Goal: Task Accomplishment & Management: Manage account settings

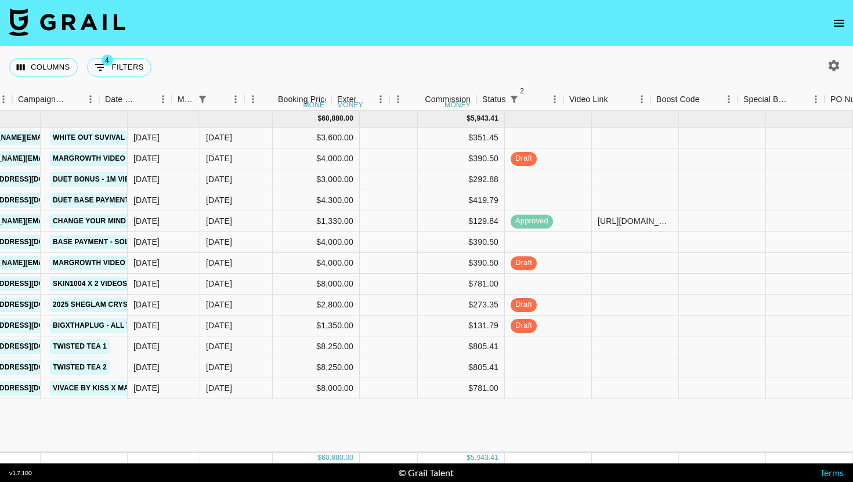
scroll to position [0, 548]
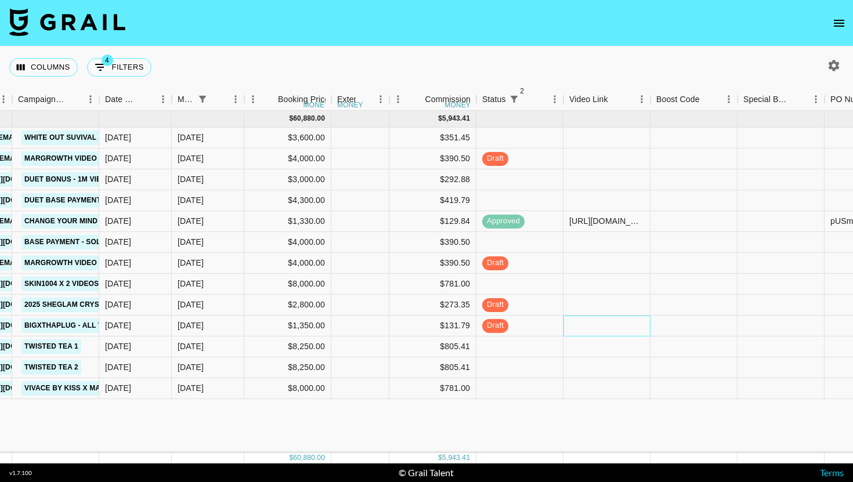
click at [583, 323] on div at bounding box center [607, 326] width 87 height 21
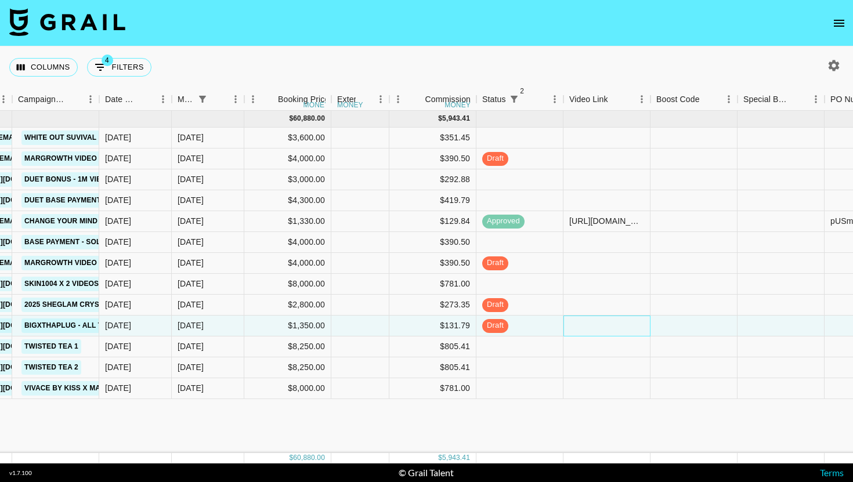
click at [583, 323] on div at bounding box center [607, 326] width 87 height 21
type input "https://www.tiktok.com/@mattisontwins/video/7545648012643683602?_t=ZS-8zP9VPNVj…"
click at [667, 323] on div at bounding box center [694, 326] width 87 height 21
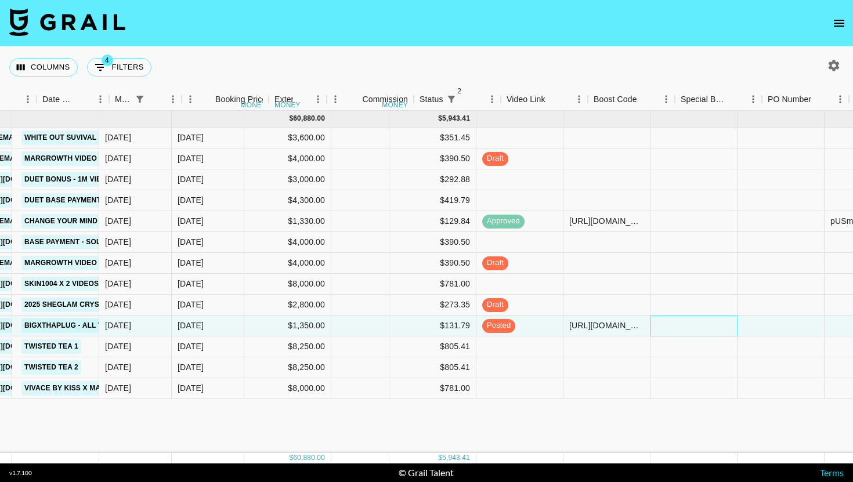
scroll to position [0, 1175]
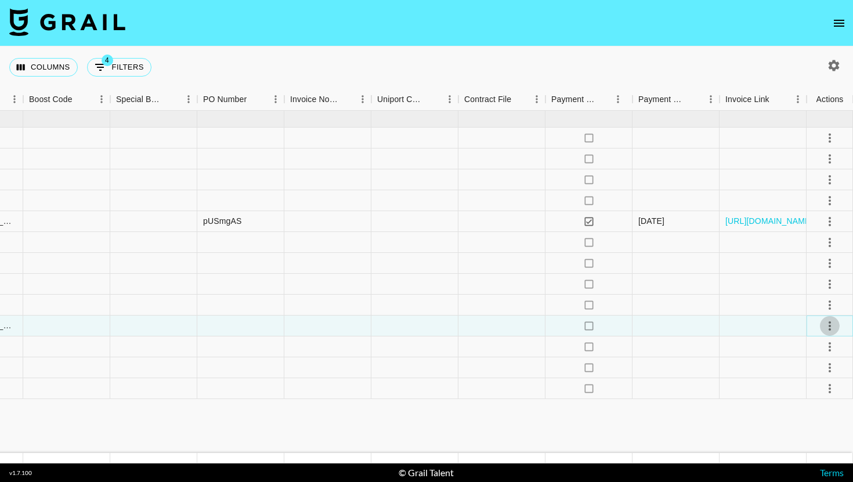
click at [832, 323] on icon "select merge strategy" at bounding box center [830, 326] width 14 height 14
click at [811, 428] on div "Approve" at bounding box center [804, 435] width 35 height 14
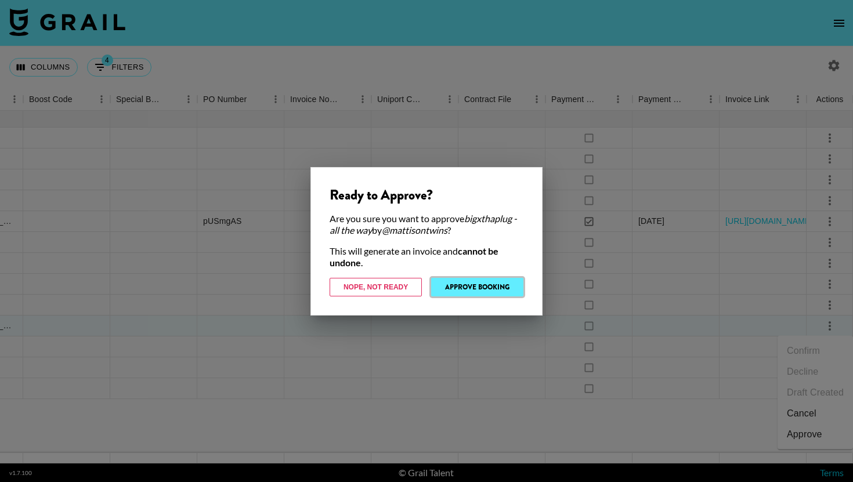
click at [460, 285] on button "Approve Booking" at bounding box center [477, 287] width 92 height 19
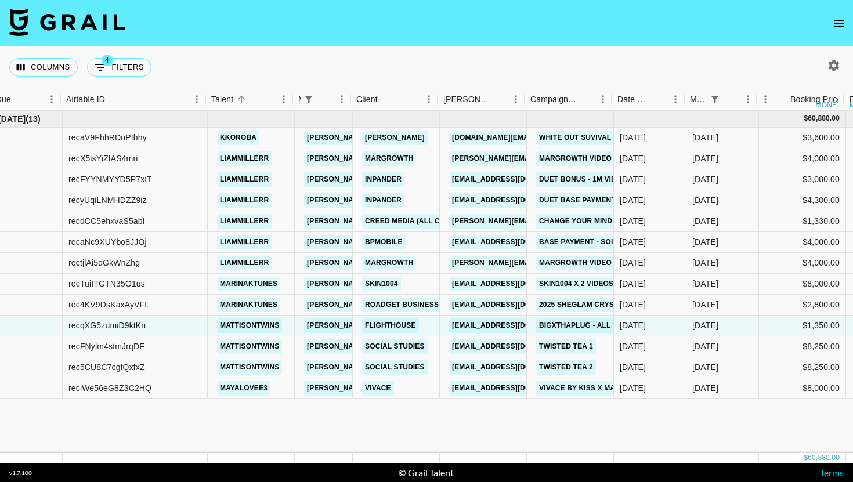
scroll to position [0, 536]
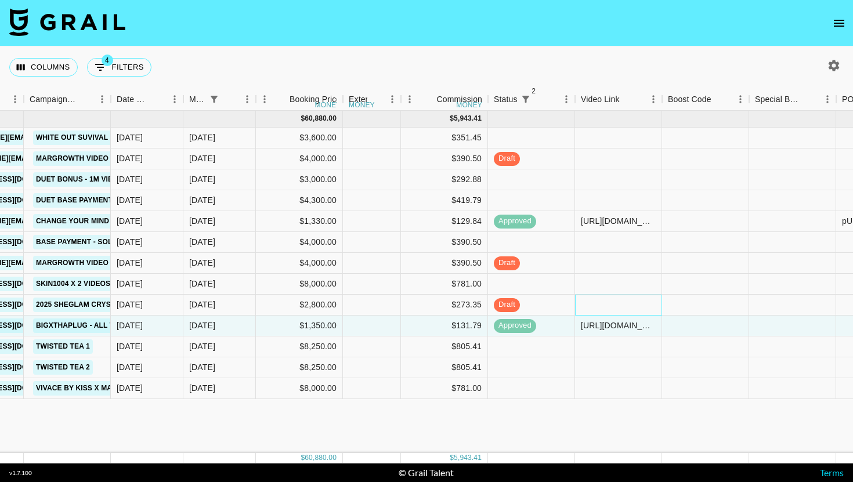
click at [604, 308] on div at bounding box center [618, 305] width 87 height 21
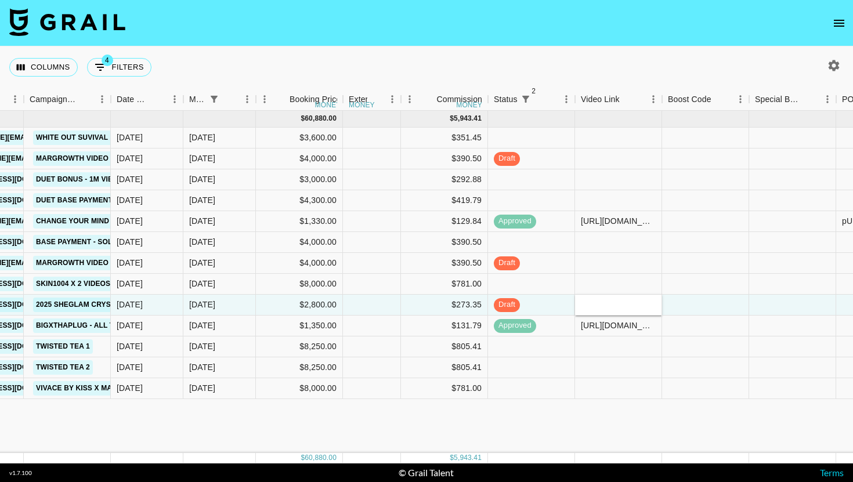
click at [604, 308] on input "text" at bounding box center [618, 304] width 85 height 9
type input "https://www.tiktok.com/@marinaktunes/video/7539616633573330198?_t=ZN-8zOWckuWfo…"
click at [682, 308] on div at bounding box center [705, 305] width 87 height 21
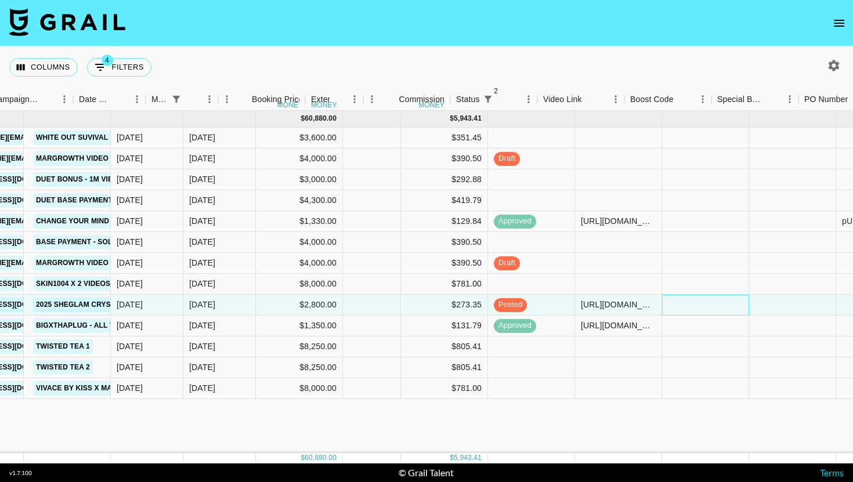
scroll to position [0, 885]
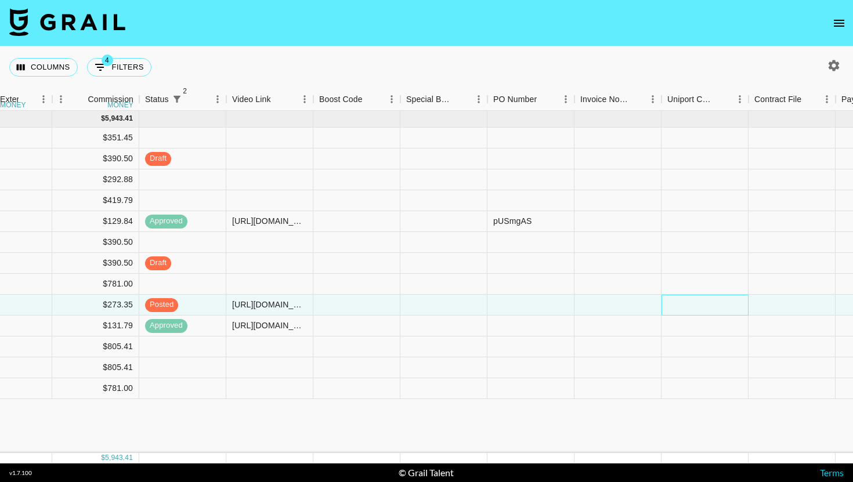
click at [682, 308] on div at bounding box center [705, 305] width 87 height 21
click at [543, 220] on div "pUSmgAS" at bounding box center [531, 221] width 87 height 21
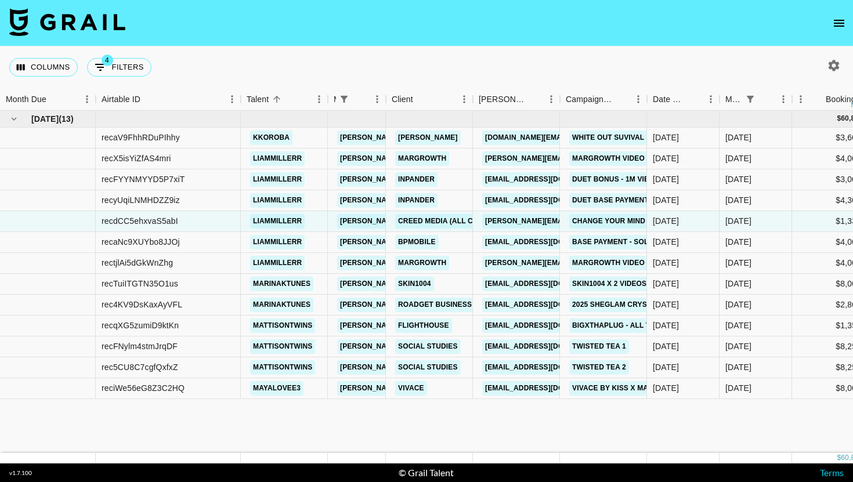
scroll to position [0, 634]
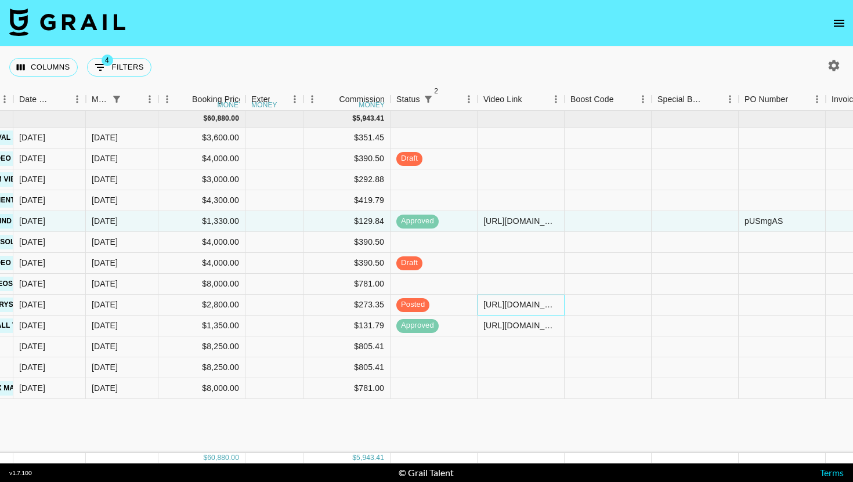
click at [517, 298] on div "https://www.tiktok.com/@marinaktunes/video/7539616633573330198?_t=ZN-8zOWckuWfo…" at bounding box center [521, 305] width 87 height 21
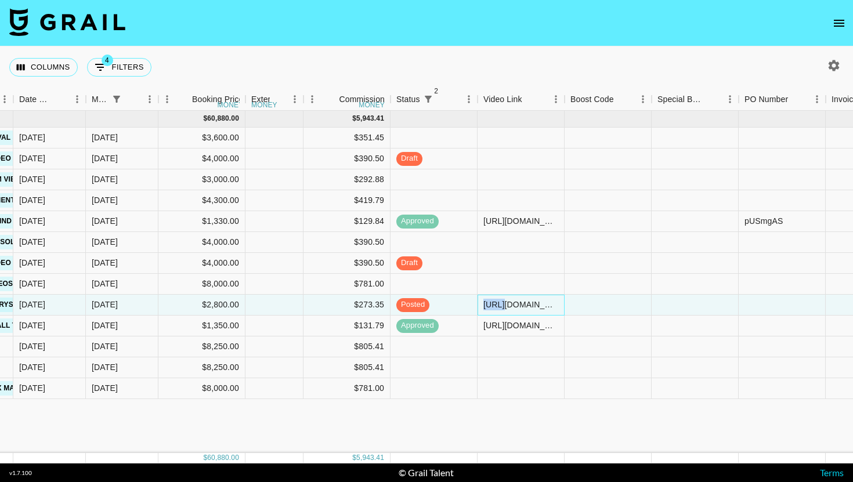
click at [517, 298] on div "https://www.tiktok.com/@marinaktunes/video/7539616633573330198?_t=ZN-8zOWckuWfo…" at bounding box center [521, 305] width 87 height 21
click at [517, 299] on div "https://www.tiktok.com/@marinaktunes/video/7539616633573330198?_t=ZN-8zOWckuWfo…" at bounding box center [520, 305] width 85 height 12
click at [505, 306] on input "https://www.tiktok.com/@marinaktunes/video/7539616633573330198?_t=ZN-8zOWckuWfo…" at bounding box center [520, 304] width 85 height 9
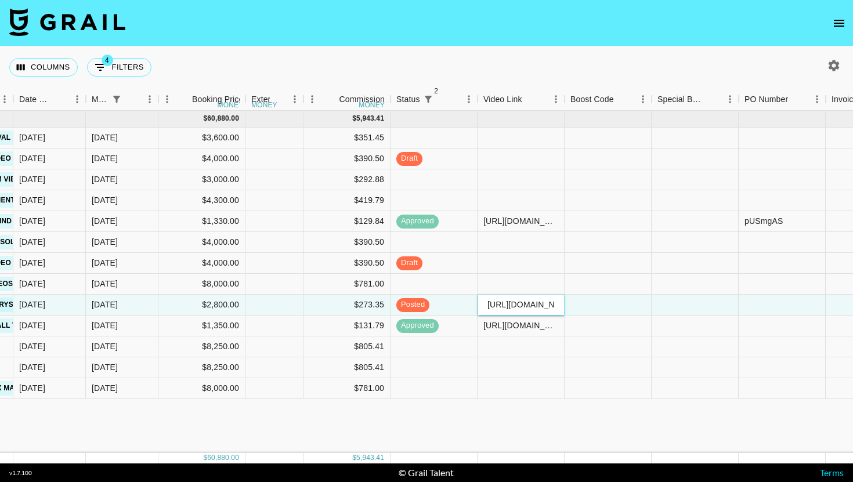
click at [505, 306] on input "https://www.tiktok.com/@marinaktunes/video/7539616633573330198?_t=ZN-8zOWckuWfo…" at bounding box center [520, 304] width 85 height 9
paste input "instagram.com/reel/DOG72kpCgsQ/?igsh=XzVSdnl4aW5B"
type input "https://www.instagram.com/reel/DOG72kpCgsQ/?igsh=XzVSdnl4aW5B"
click at [688, 318] on div at bounding box center [695, 326] width 87 height 21
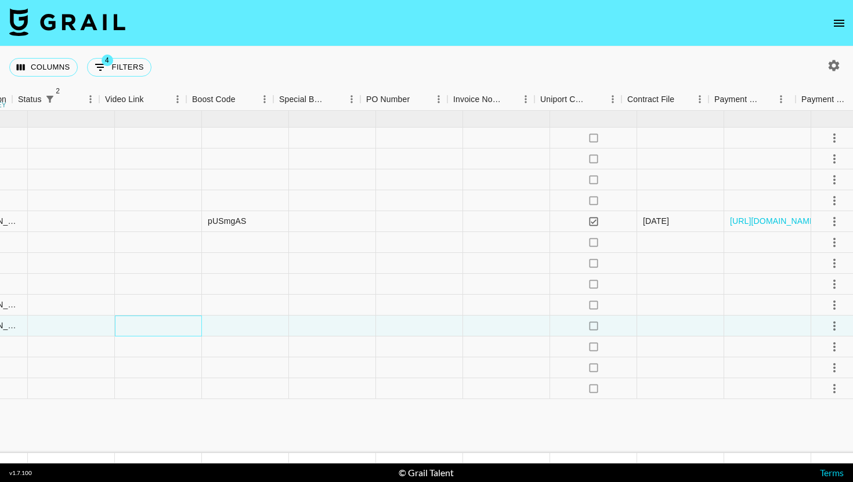
scroll to position [0, 1175]
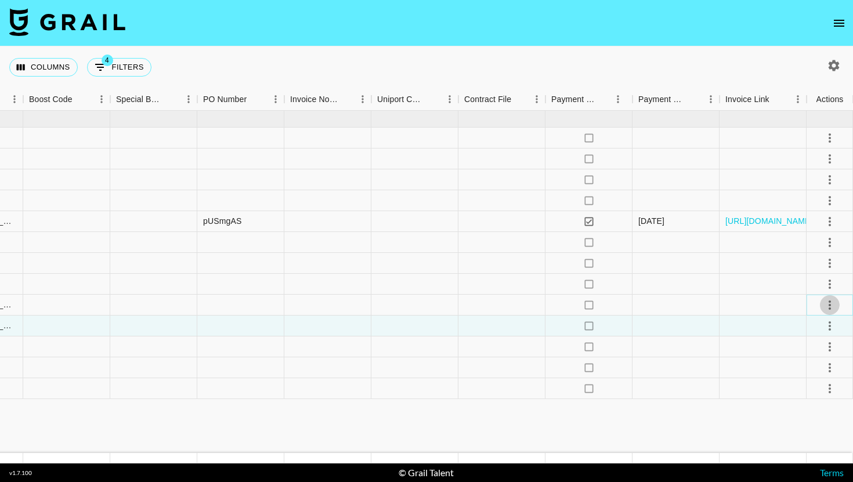
click at [826, 305] on icon "select merge strategy" at bounding box center [830, 305] width 14 height 14
click at [674, 319] on div at bounding box center [676, 326] width 87 height 21
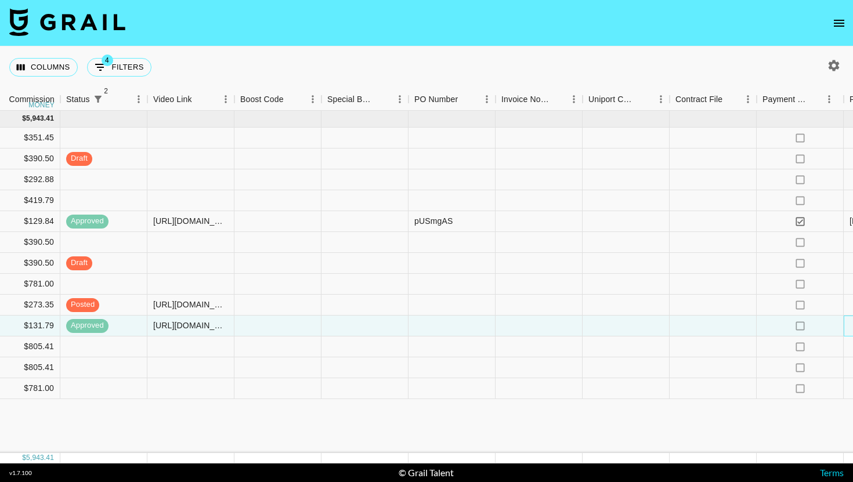
scroll to position [0, 1070]
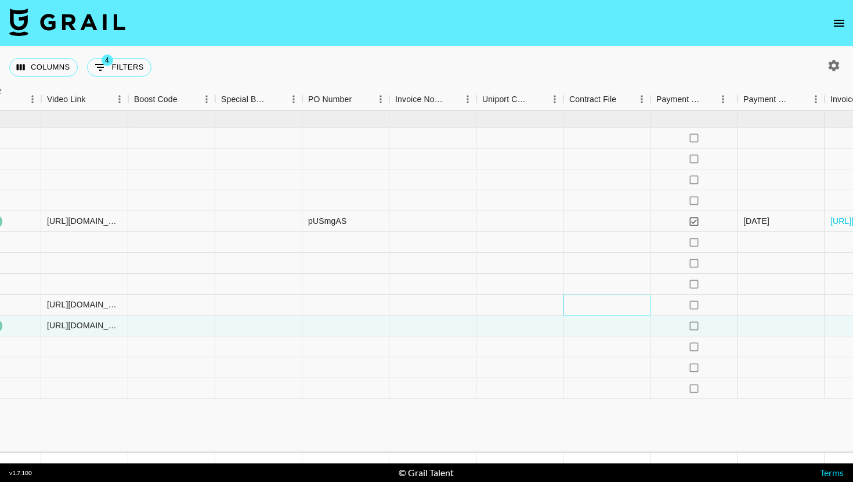
click at [607, 303] on div at bounding box center [607, 305] width 87 height 21
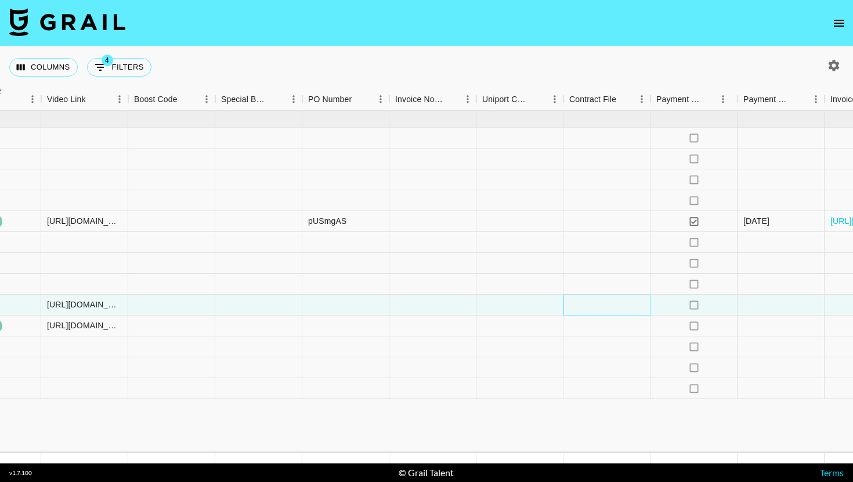
click at [607, 303] on div at bounding box center [607, 305] width 87 height 21
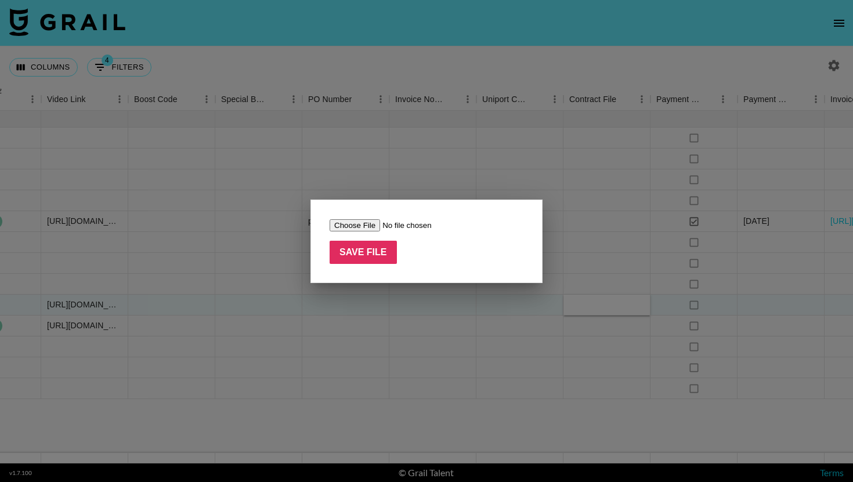
click at [377, 225] on input "file" at bounding box center [403, 225] width 147 height 12
click at [456, 348] on div at bounding box center [426, 241] width 853 height 482
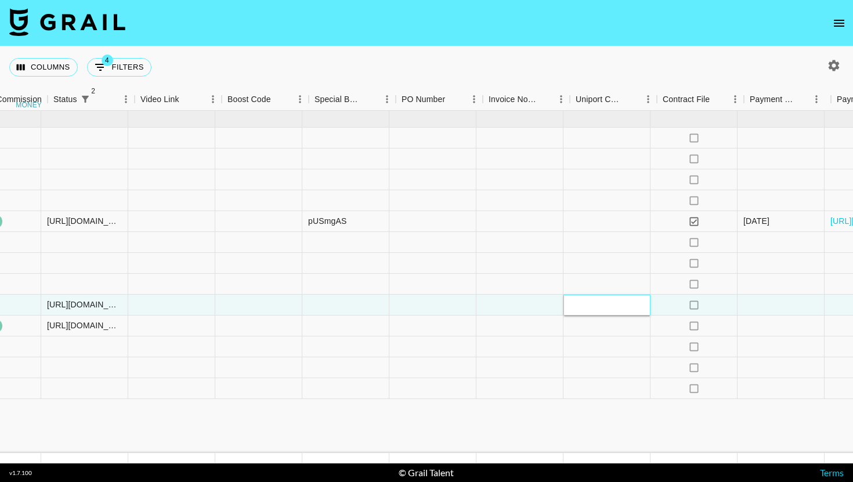
scroll to position [0, 753]
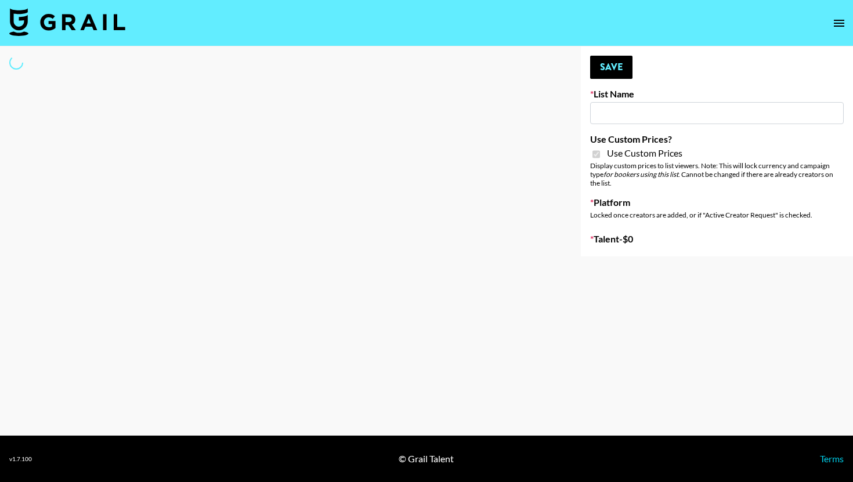
select select "Brand"
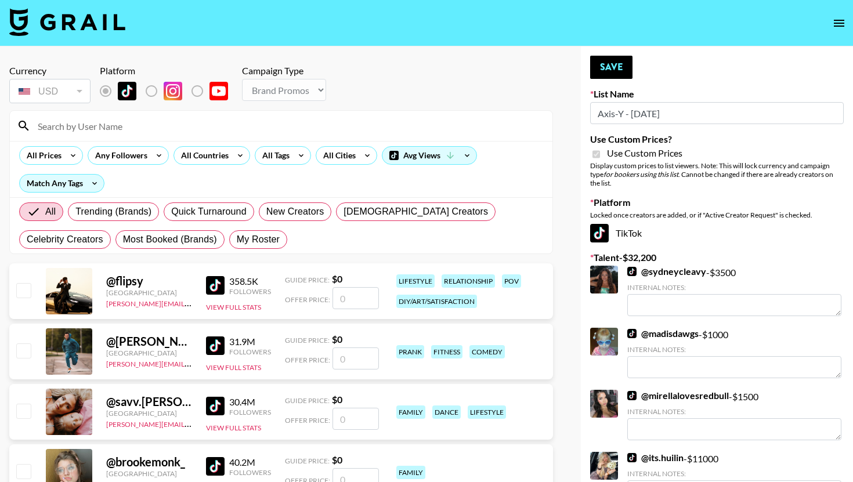
type input "Axis-Y - [DATE]"
checkbox input "true"
click at [80, 121] on input at bounding box center [288, 126] width 515 height 19
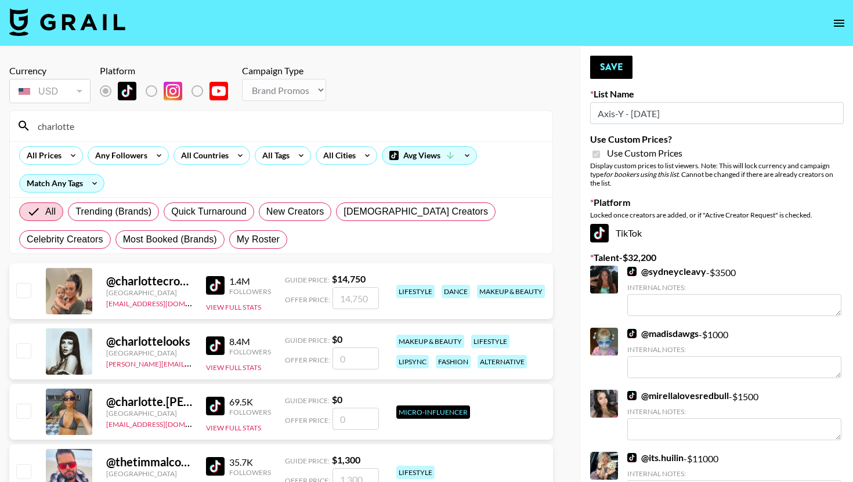
type input "charlotte"
click at [348, 352] on input "number" at bounding box center [356, 359] width 46 height 22
type input "8"
checkbox input "true"
type input "8000"
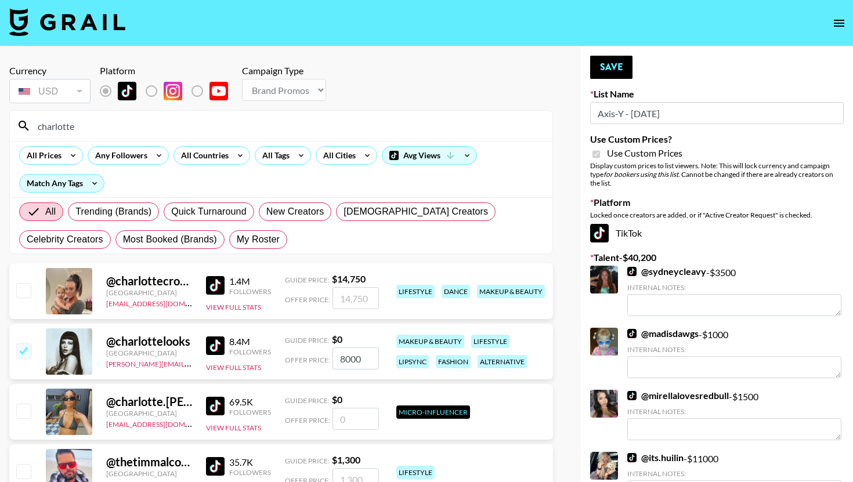
click at [139, 127] on input "charlotte" at bounding box center [288, 126] width 515 height 19
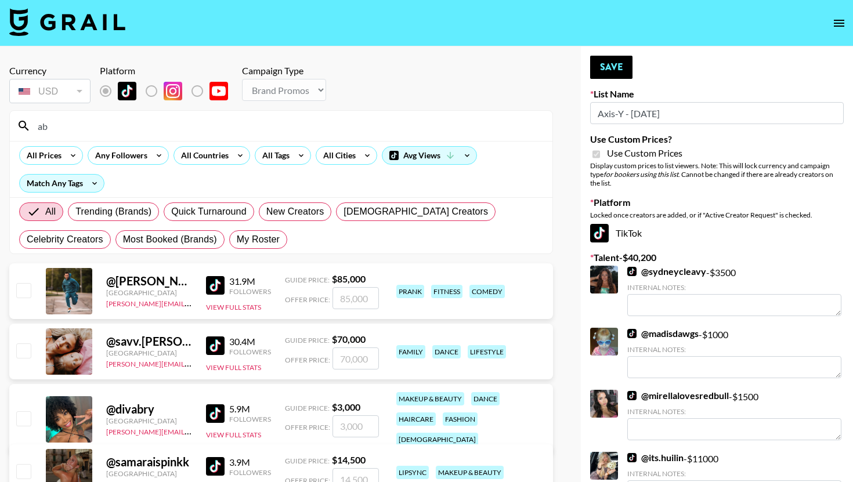
type input "a"
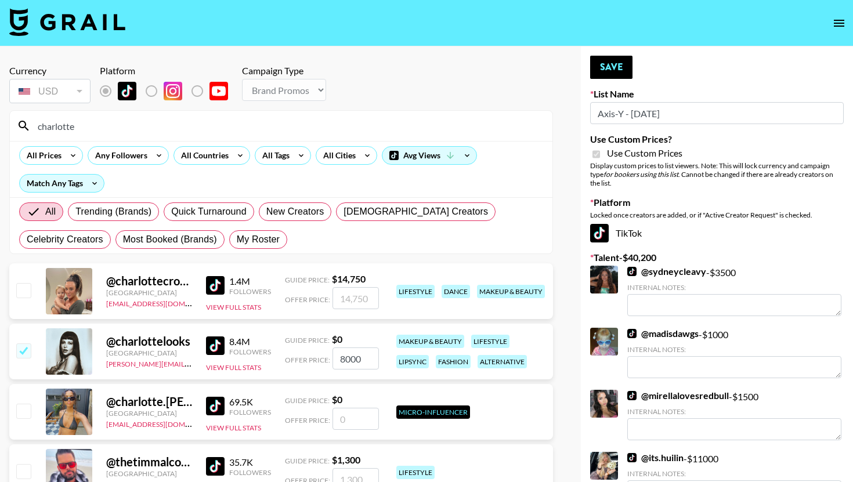
click at [109, 132] on input "charlotte" at bounding box center [288, 126] width 515 height 19
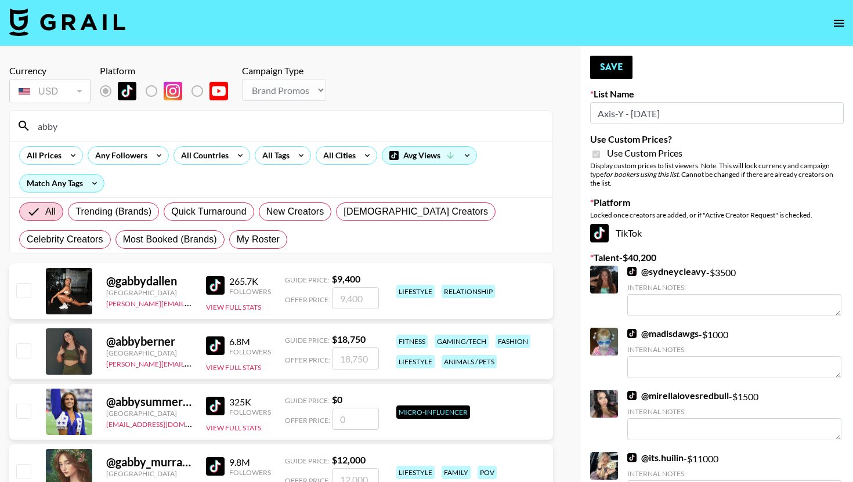
click at [94, 133] on input "abby" at bounding box center [288, 126] width 515 height 19
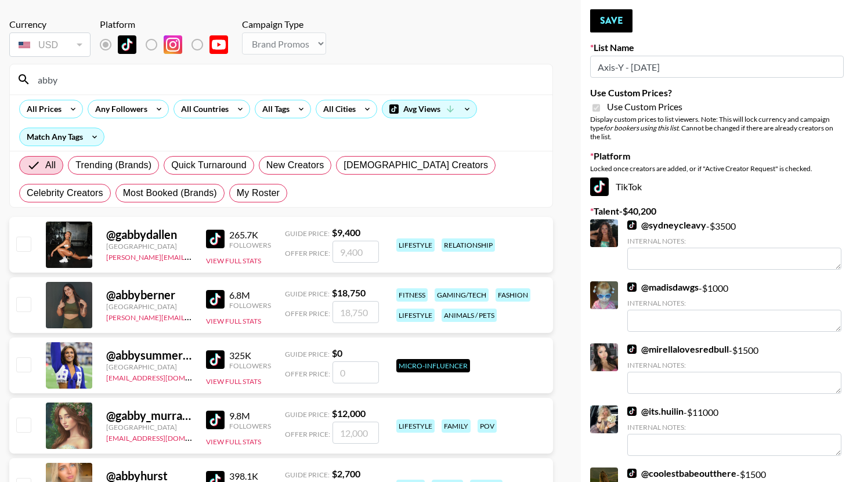
scroll to position [54, 0]
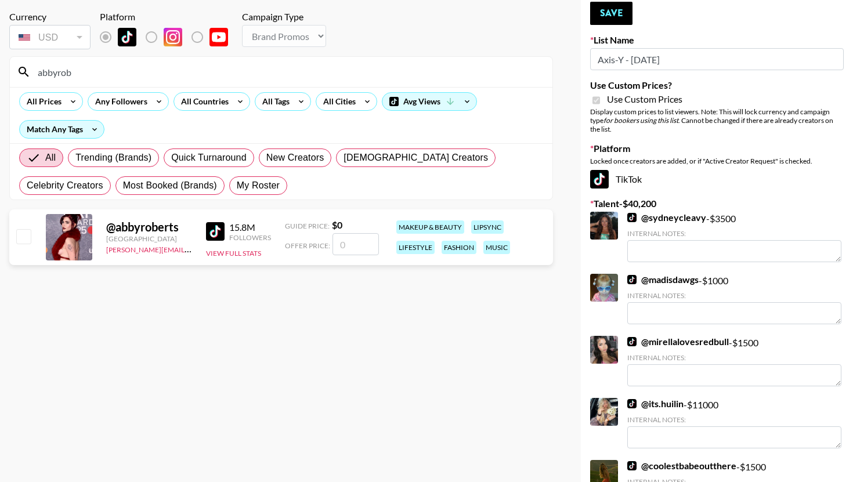
type input "abbyrob"
click at [345, 242] on input "number" at bounding box center [356, 244] width 46 height 22
checkbox input "true"
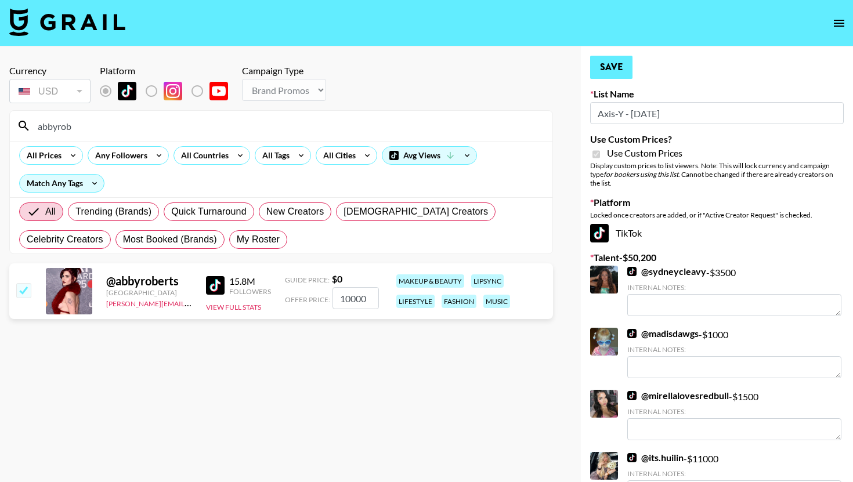
type input "10000"
click at [612, 74] on button "Save" at bounding box center [611, 67] width 42 height 23
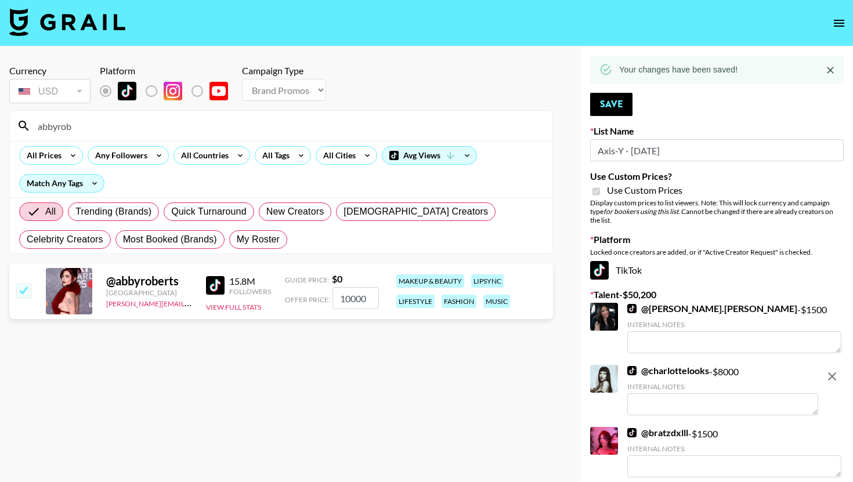
click at [156, 125] on input "abbyrob" at bounding box center [288, 126] width 515 height 19
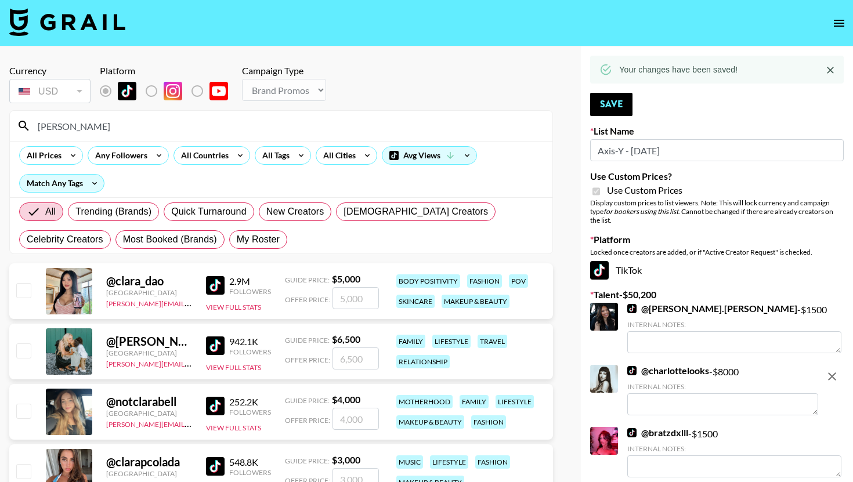
type input "clara"
click at [346, 299] on input "number" at bounding box center [356, 298] width 46 height 22
checkbox input "true"
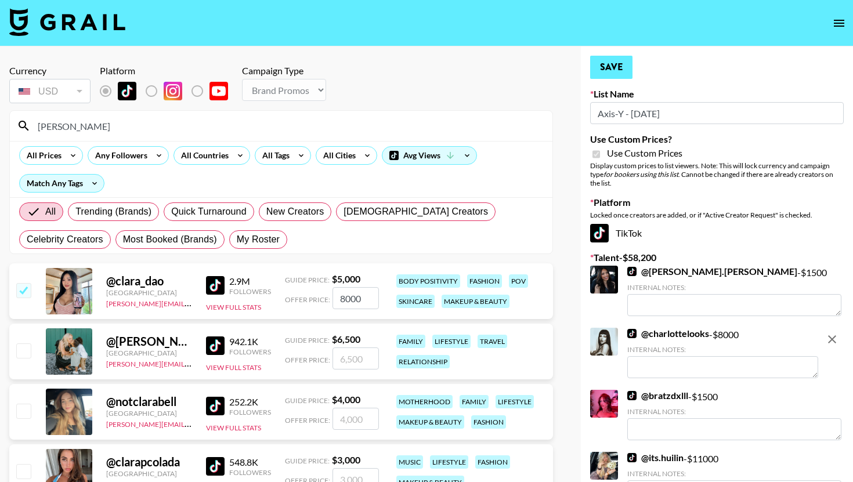
type input "8000"
click at [622, 61] on button "Save" at bounding box center [611, 67] width 42 height 23
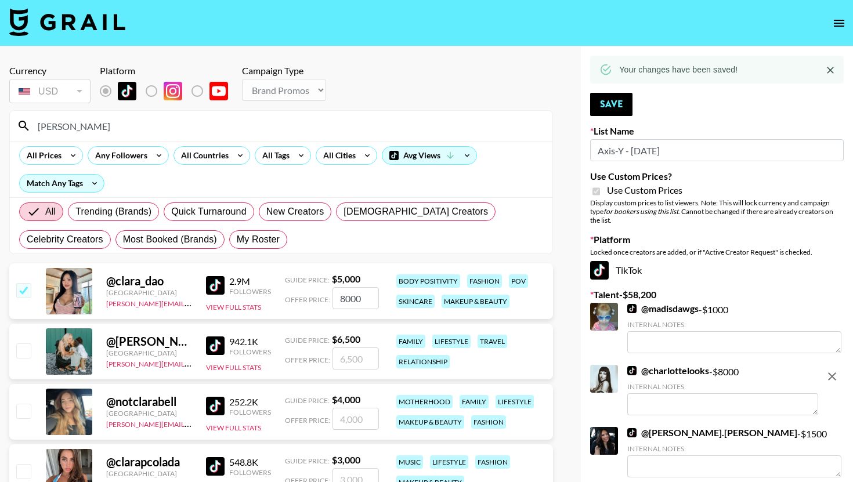
click at [105, 133] on input "clara" at bounding box center [288, 126] width 515 height 19
click at [105, 129] on input "clara" at bounding box center [288, 126] width 515 height 19
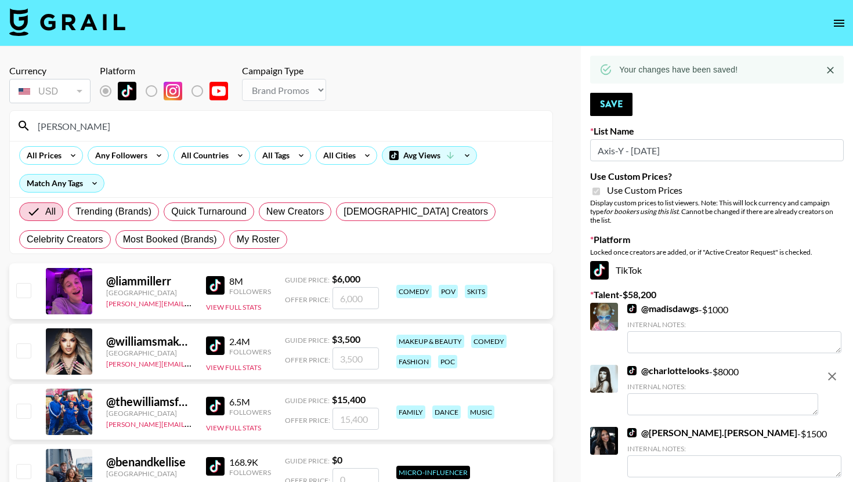
type input "liam"
click at [339, 288] on input "number" at bounding box center [356, 298] width 46 height 22
type input "8"
checkbox input "true"
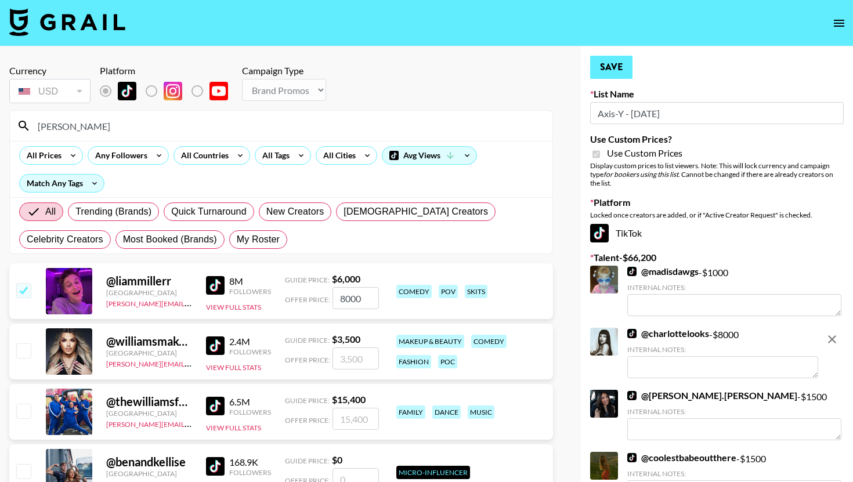
type input "8000"
click at [611, 77] on button "Save" at bounding box center [611, 67] width 42 height 23
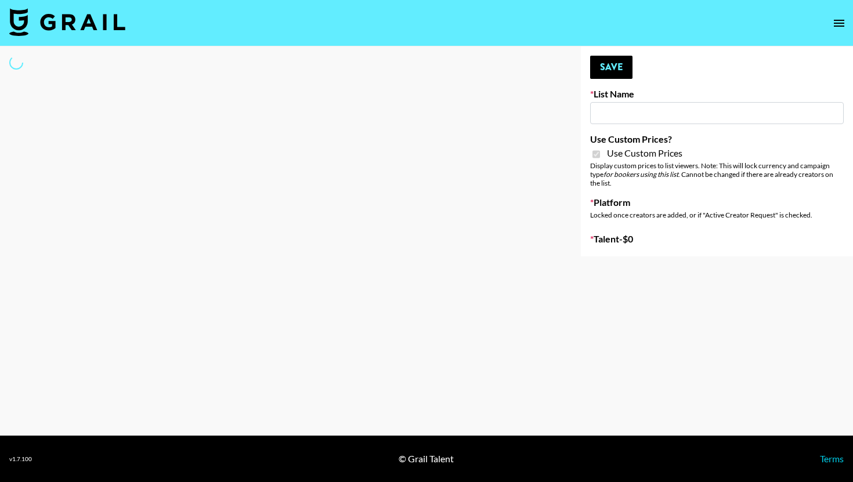
type input "FaceApp - 3rd Sept"
checkbox input "true"
select select "Brand"
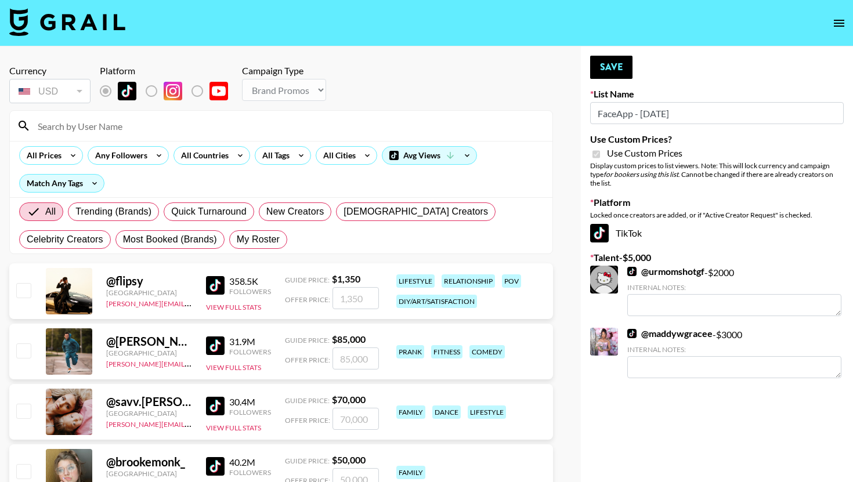
click at [122, 124] on input at bounding box center [288, 126] width 515 height 19
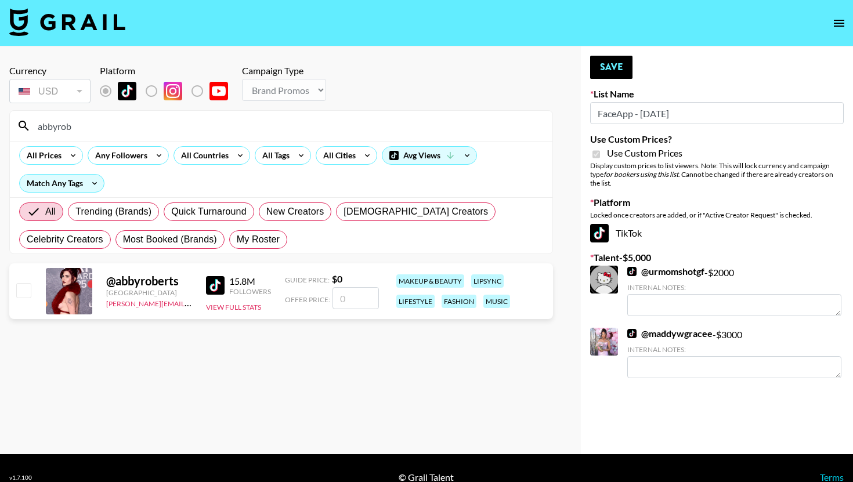
type input "abbyrob"
click at [372, 308] on input "number" at bounding box center [356, 298] width 46 height 22
checkbox input "true"
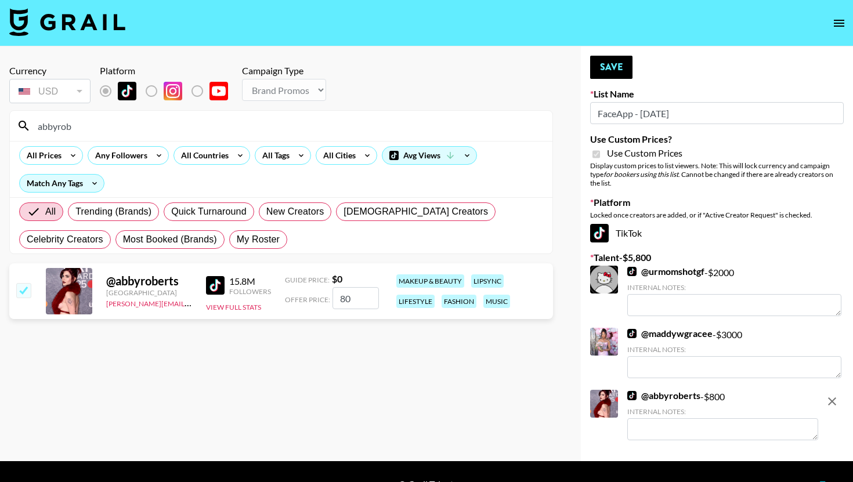
type input "8"
checkbox input "false"
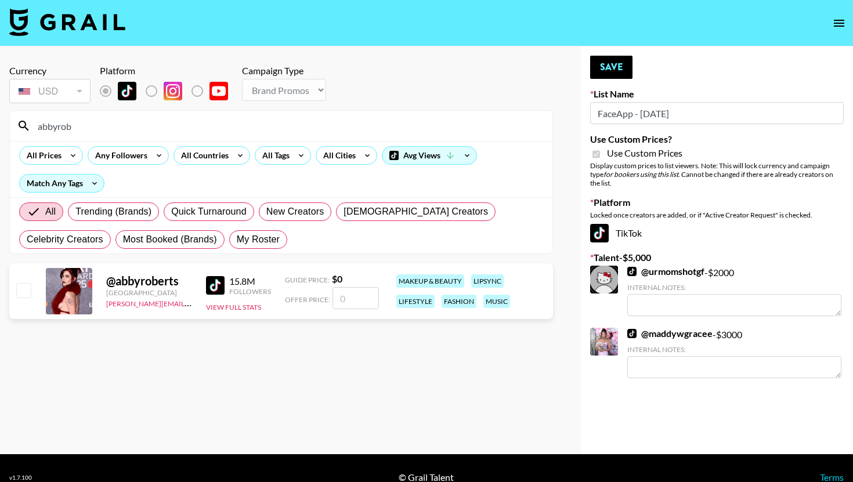
checkbox input "true"
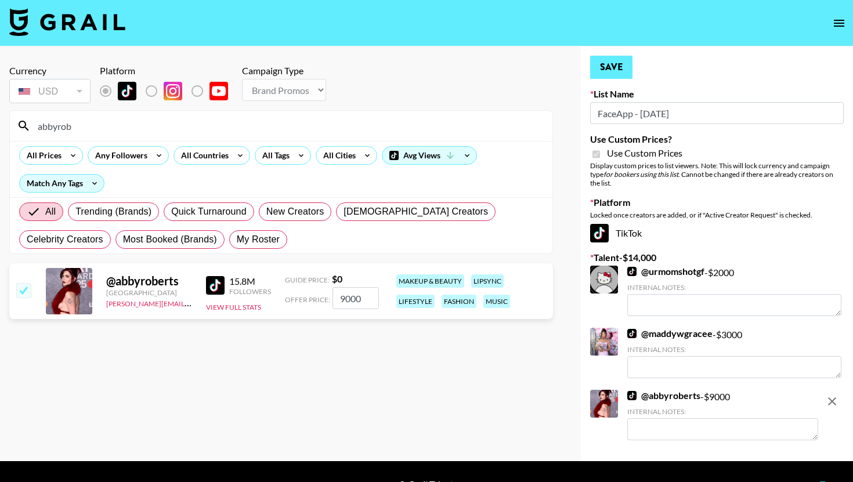
type input "9000"
click at [622, 62] on button "Save" at bounding box center [611, 67] width 42 height 23
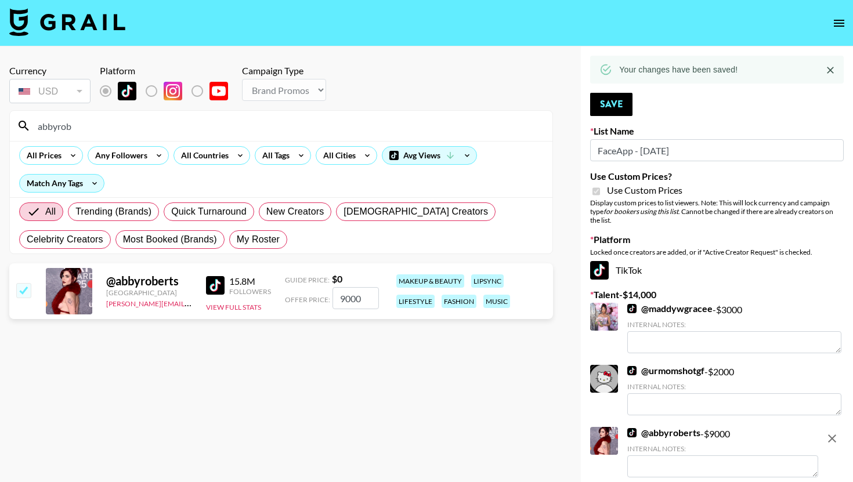
click at [163, 143] on div "All Prices Any Followers All Countries All Tags All Cities Avg Views Match Any …" at bounding box center [281, 169] width 543 height 56
click at [164, 138] on div "abbyrob" at bounding box center [281, 126] width 543 height 30
click at [166, 137] on div "abbyrob" at bounding box center [281, 126] width 543 height 30
click at [171, 135] on div "abbyrob" at bounding box center [281, 126] width 543 height 30
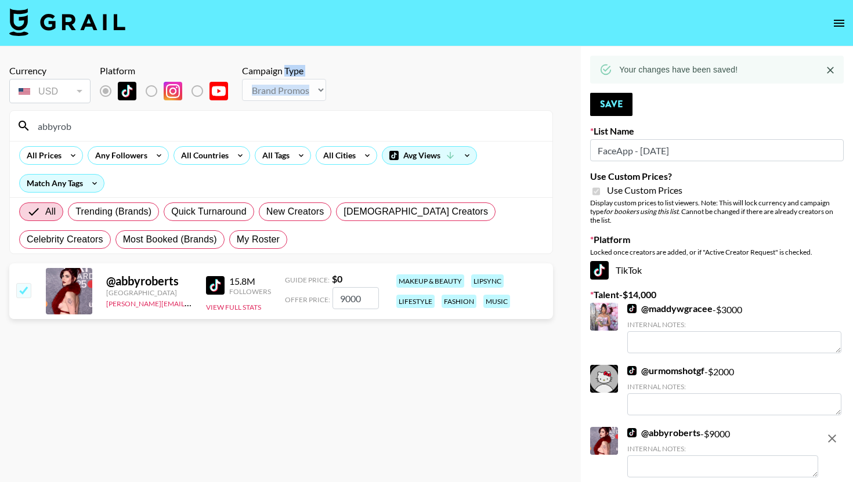
click at [171, 135] on div "abbyrob" at bounding box center [281, 126] width 543 height 30
click at [172, 135] on input "abbyrob" at bounding box center [288, 126] width 515 height 19
click at [178, 130] on input "abbyrob" at bounding box center [288, 126] width 515 height 19
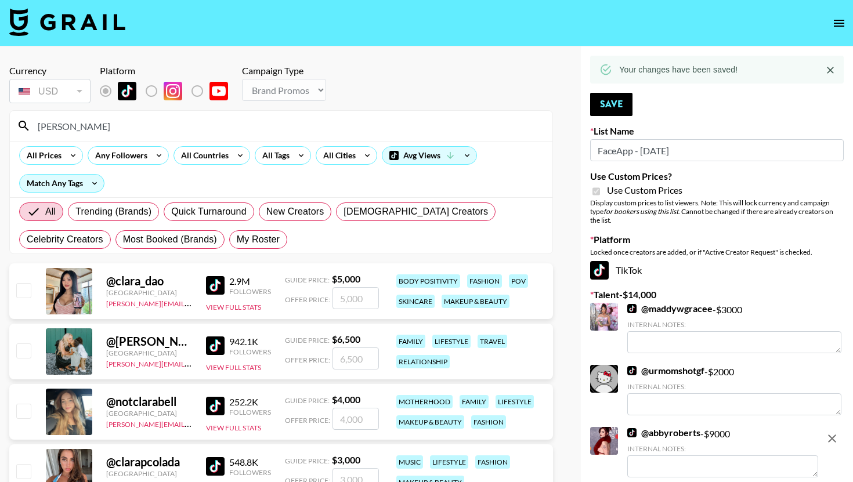
type input "clara"
click at [360, 301] on input "number" at bounding box center [356, 298] width 46 height 22
checkbox input "true"
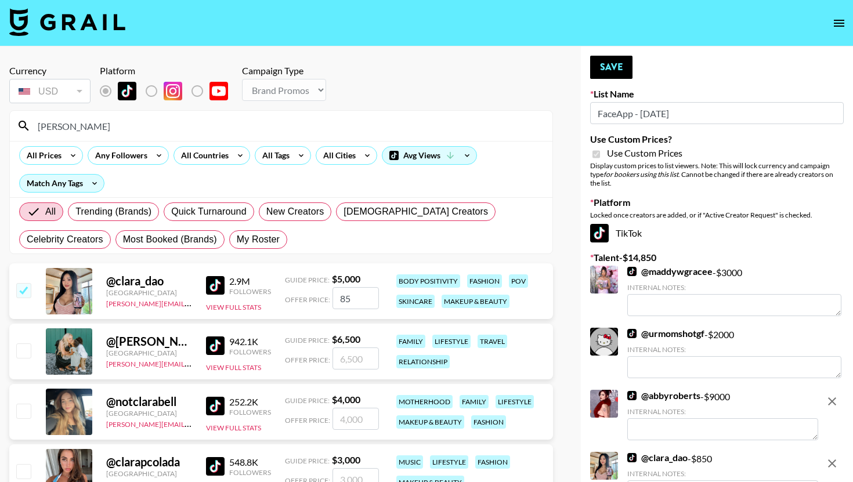
type input "8"
checkbox input "false"
checkbox input "true"
type input "9000"
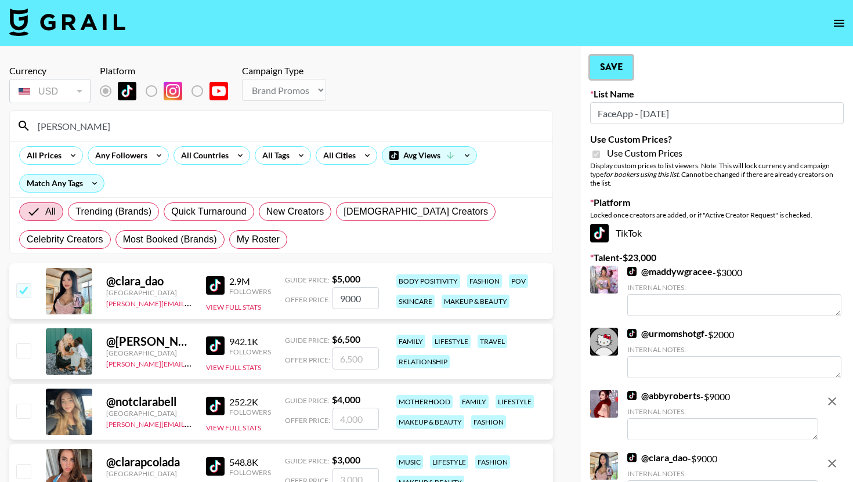
click at [619, 73] on button "Save" at bounding box center [611, 67] width 42 height 23
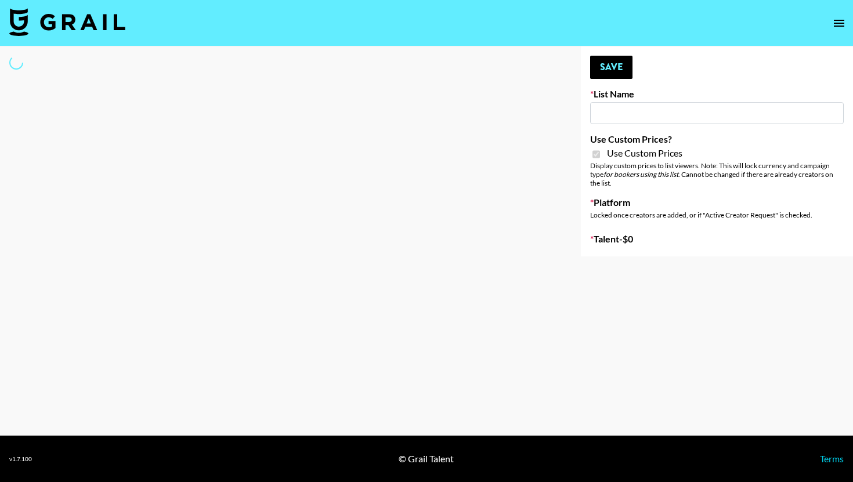
type input "Axis-Y - [DATE]"
checkbox input "true"
select select "Brand"
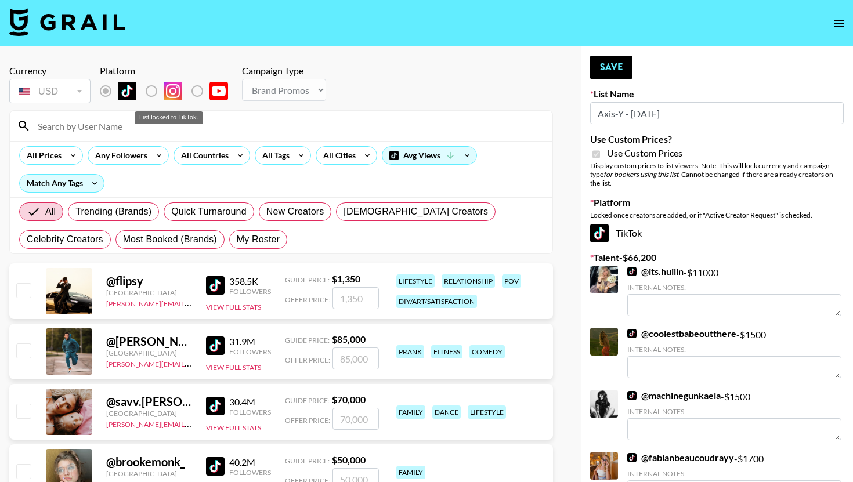
click at [140, 127] on input at bounding box center [288, 126] width 515 height 19
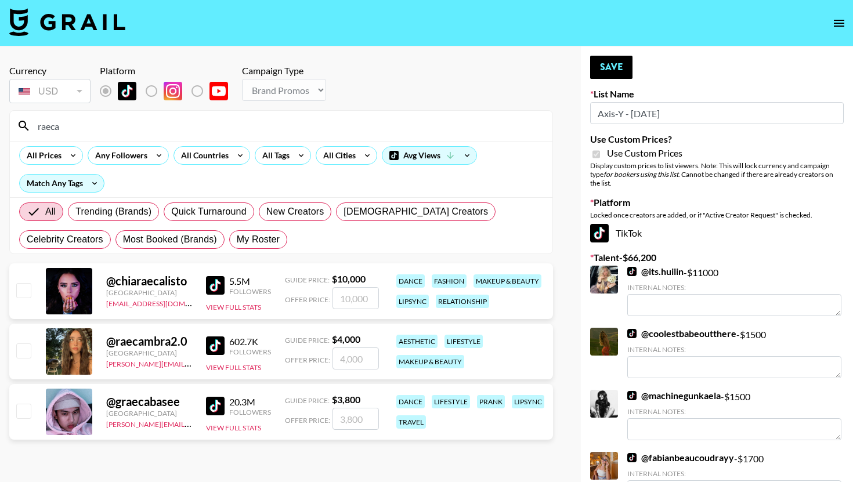
type input "raeca"
